Goal: Navigation & Orientation: Find specific page/section

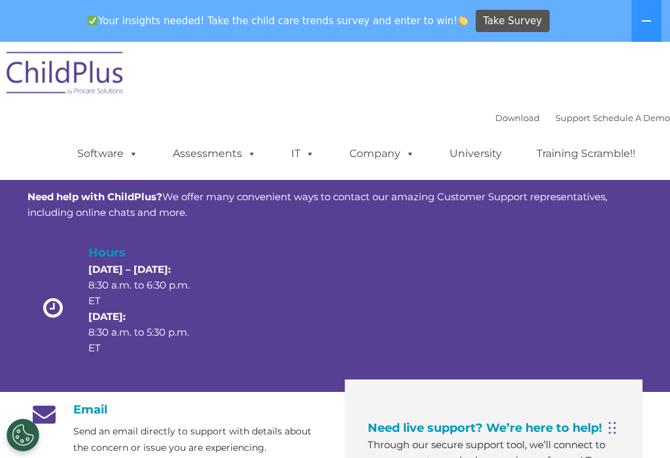
click at [312, 160] on span at bounding box center [307, 153] width 14 height 12
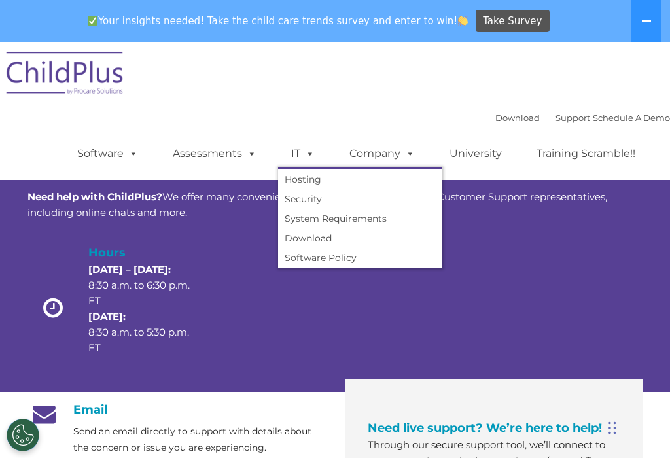
click at [137, 151] on span at bounding box center [131, 153] width 14 height 12
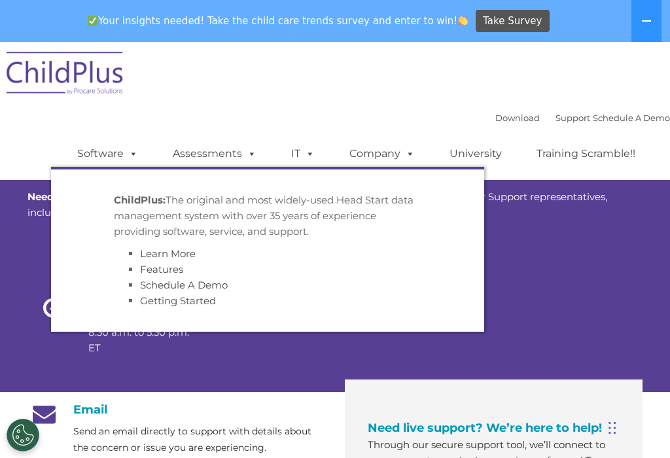
click at [242, 155] on span at bounding box center [249, 153] width 14 height 12
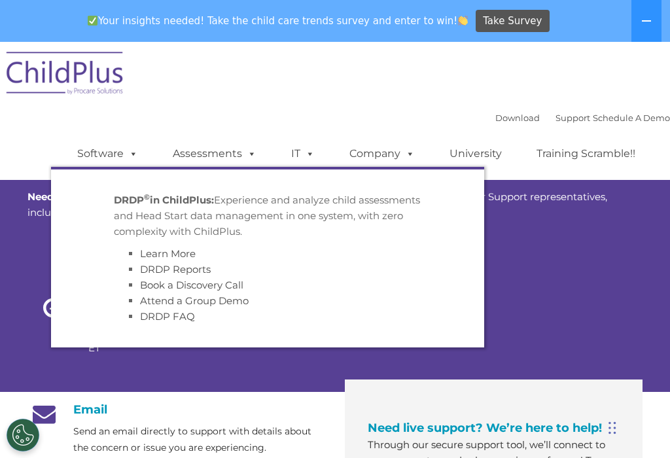
click at [306, 154] on span at bounding box center [307, 153] width 14 height 12
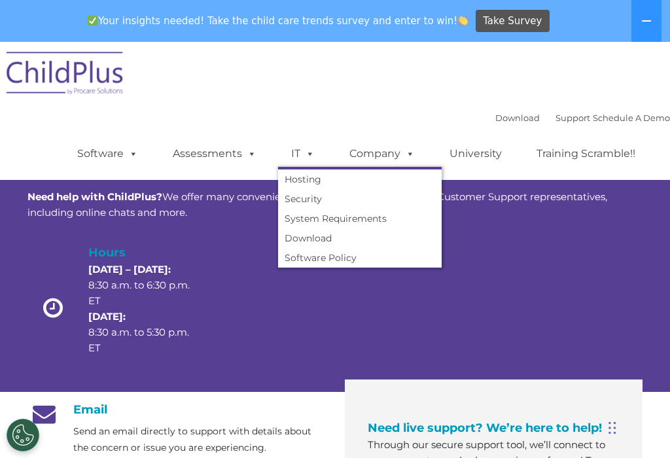
click at [517, 70] on div "Download Support | Schedule A Demo  MENU MENU Software ChildPlus: The original…" at bounding box center [335, 111] width 670 height 138
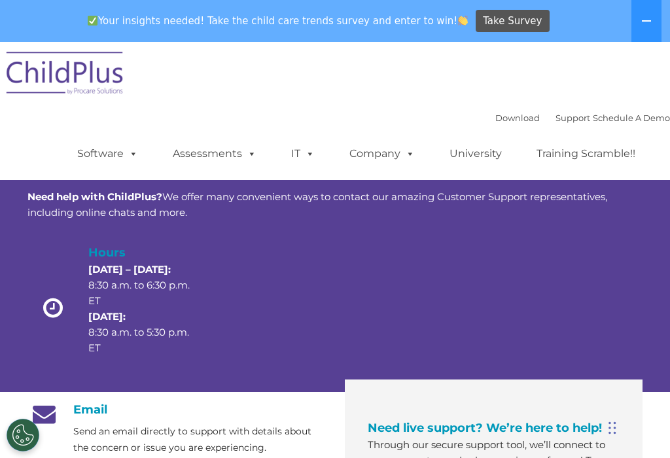
click at [307, 160] on span at bounding box center [307, 153] width 14 height 12
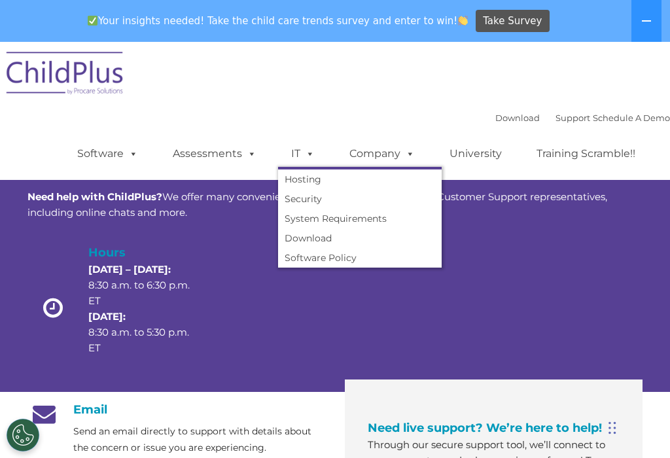
click at [317, 241] on link "Download" at bounding box center [360, 238] width 164 height 20
